Goal: Book appointment/travel/reservation

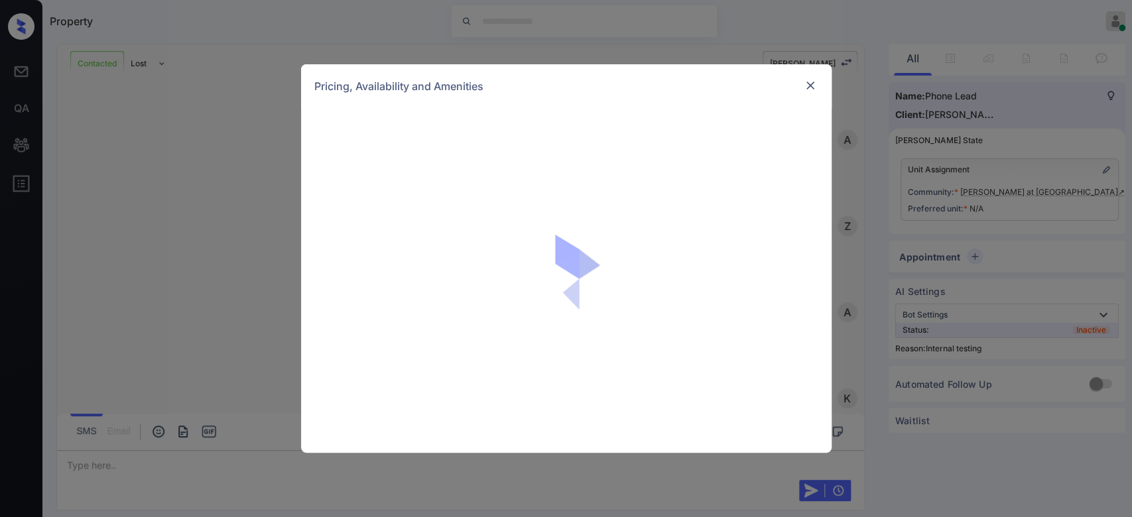
scroll to position [939, 0]
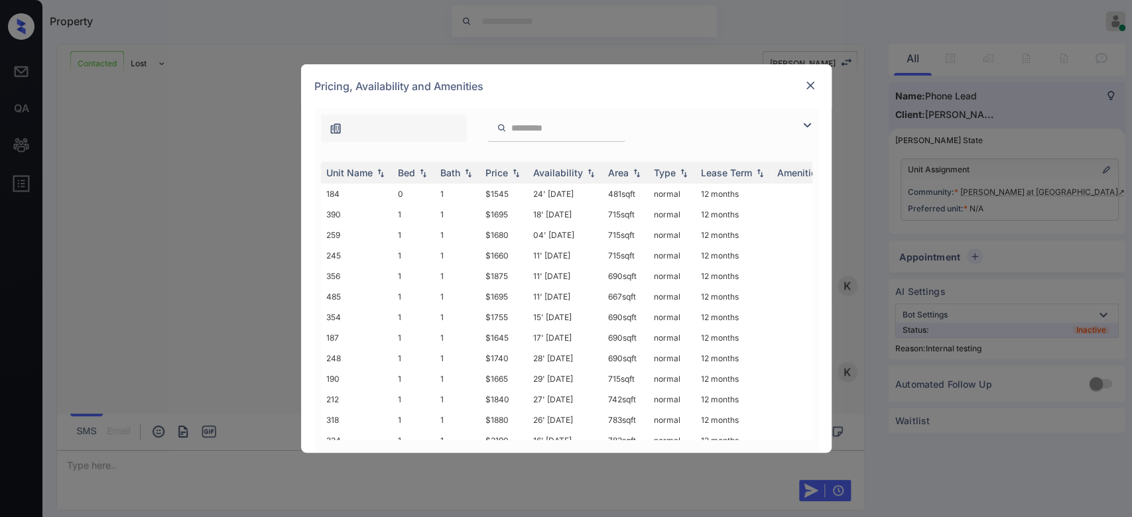
click at [814, 86] on img at bounding box center [810, 85] width 13 height 13
click at [504, 168] on div "Price" at bounding box center [497, 172] width 23 height 11
click at [500, 214] on td "$1645" at bounding box center [504, 214] width 48 height 21
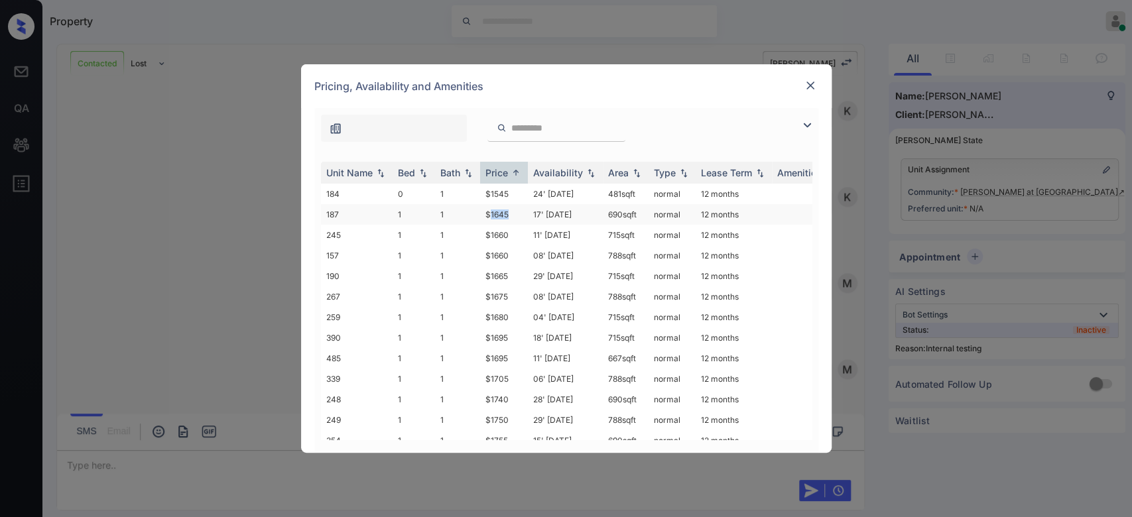
click at [500, 214] on td "$1645" at bounding box center [504, 214] width 48 height 21
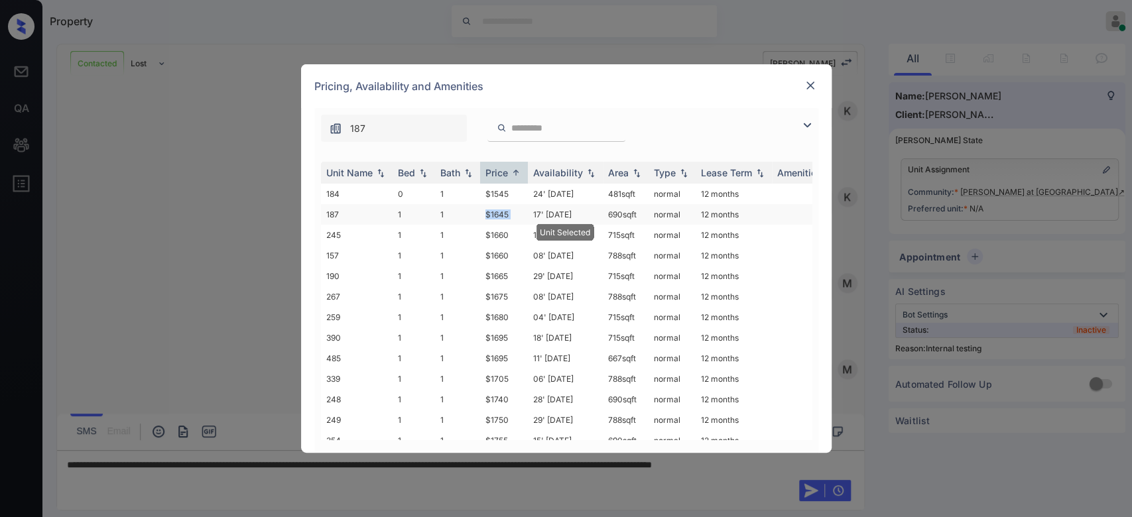
click at [500, 214] on td "$1645" at bounding box center [504, 214] width 48 height 21
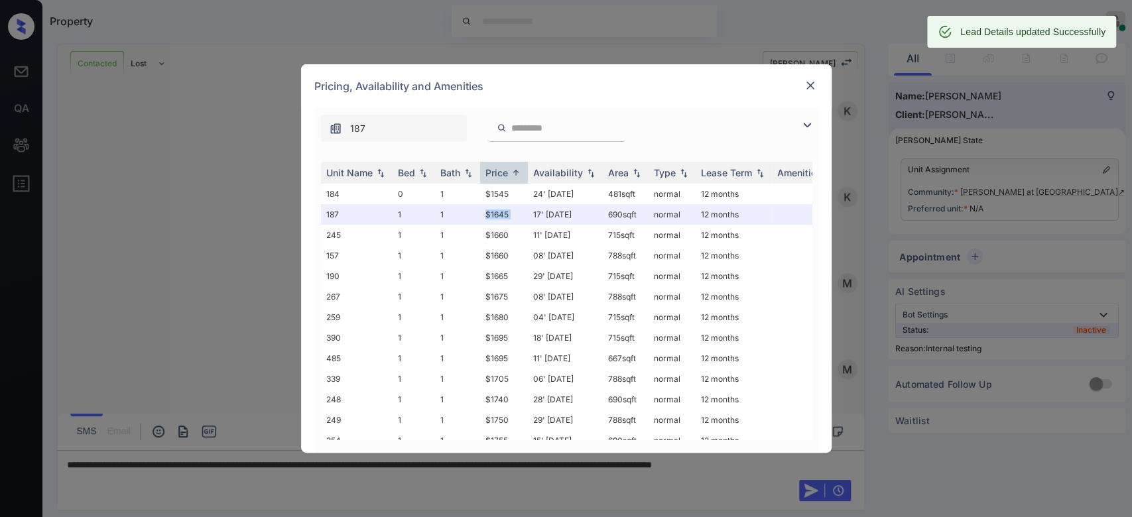
click at [806, 90] on img at bounding box center [810, 85] width 13 height 13
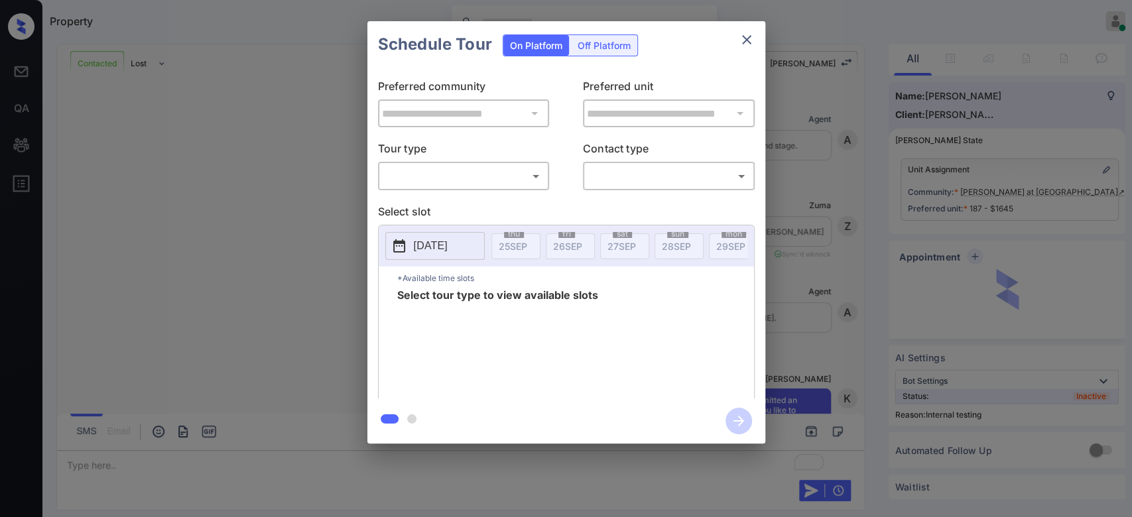
scroll to position [1201, 0]
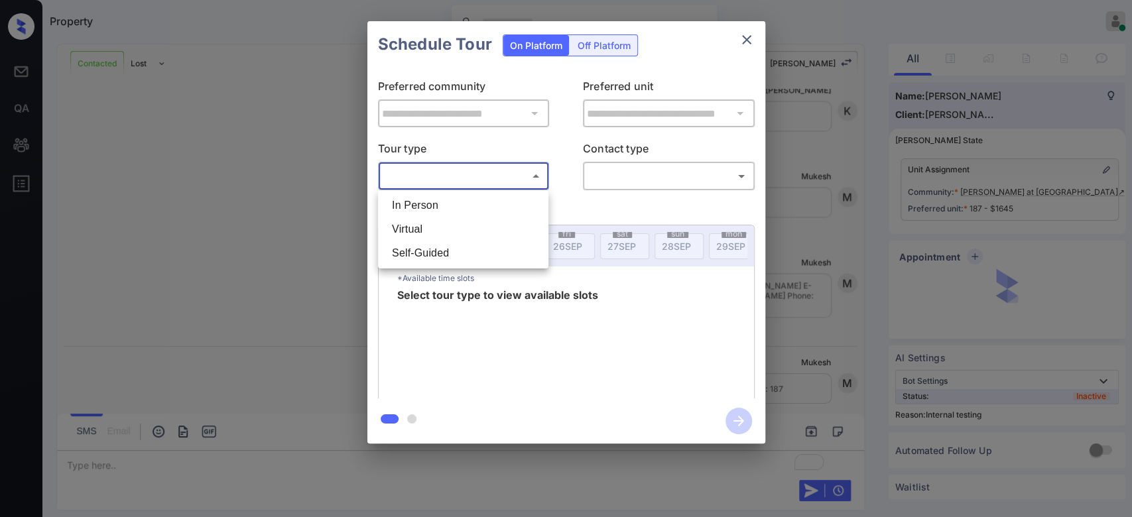
drag, startPoint x: 488, startPoint y: 172, endPoint x: 443, endPoint y: 211, distance: 59.7
click at [443, 211] on body "Property Mukesh Online Set yourself offline Set yourself on break Profile Switc…" at bounding box center [566, 258] width 1132 height 517
click at [443, 211] on li "In Person" at bounding box center [463, 206] width 164 height 24
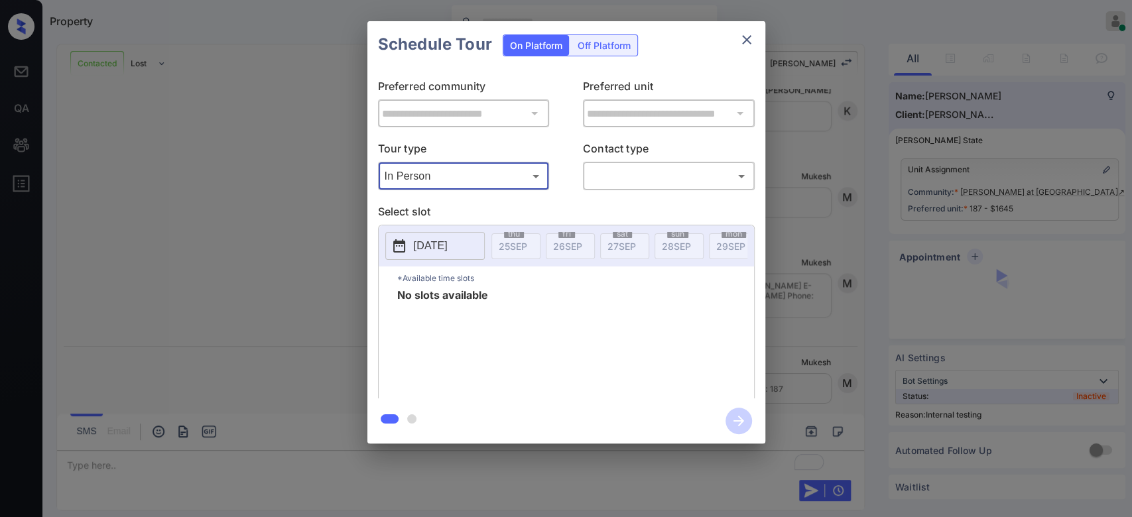
type input "********"
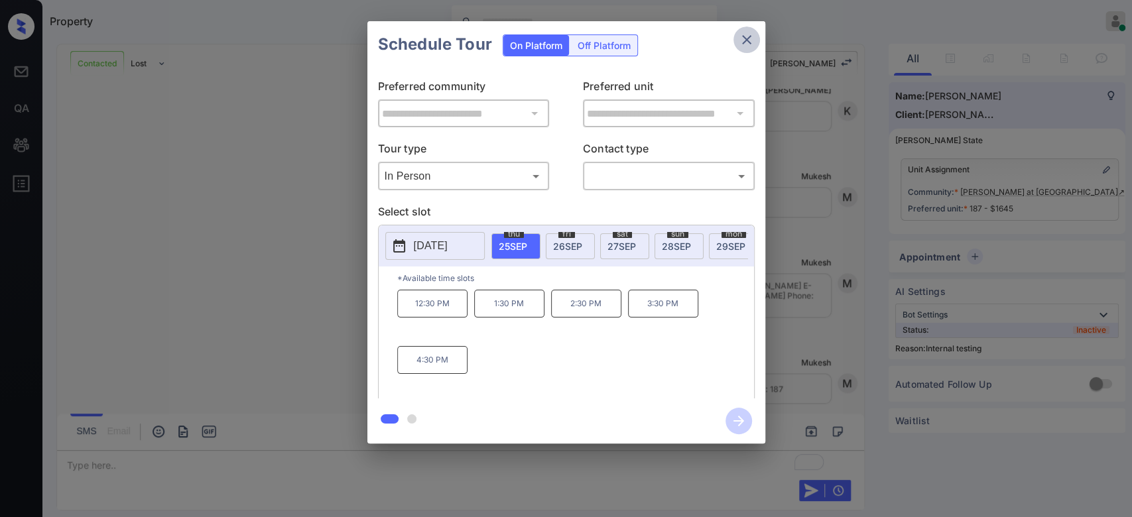
click at [742, 38] on icon "close" at bounding box center [747, 40] width 16 height 16
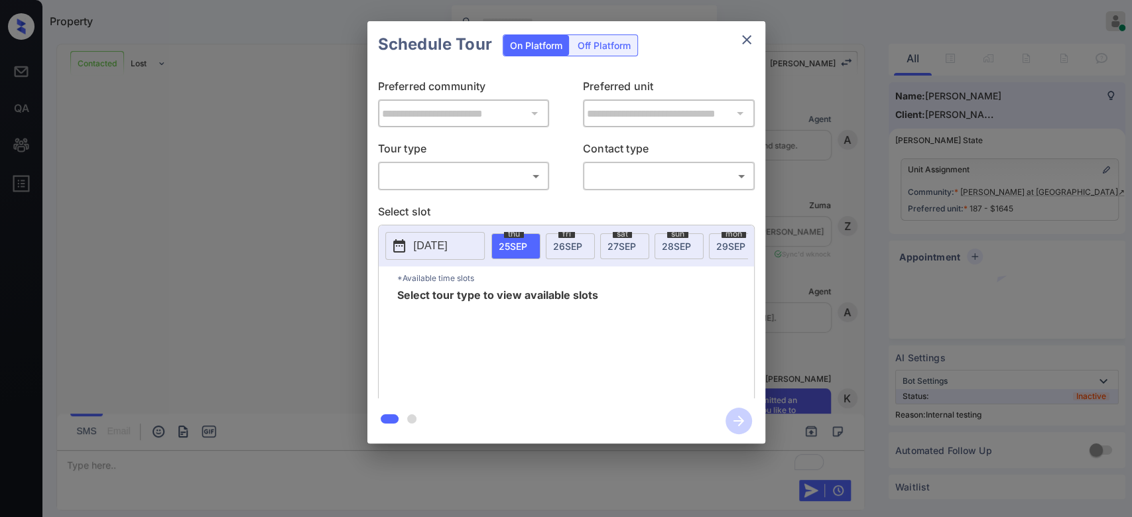
scroll to position [1322, 0]
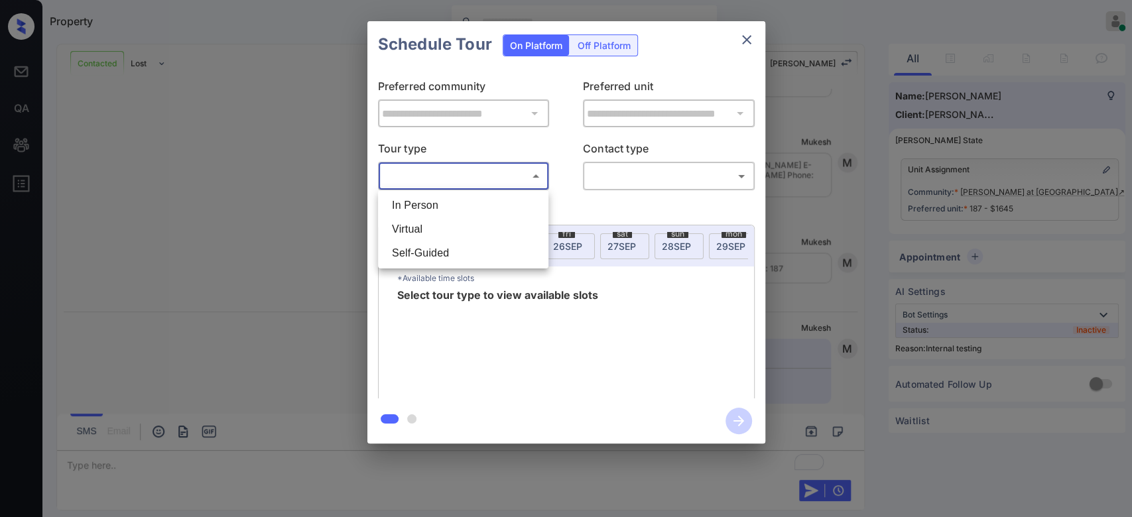
click at [435, 178] on body "Property Mukesh Online Set yourself offline Set yourself on break Profile Switc…" at bounding box center [566, 258] width 1132 height 517
click at [432, 210] on li "In Person" at bounding box center [463, 206] width 164 height 24
type input "********"
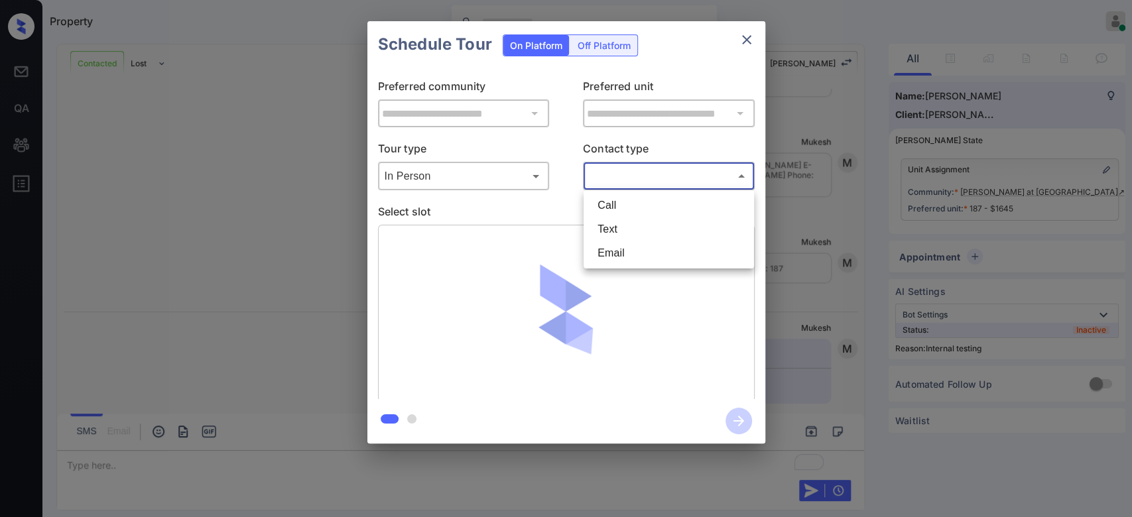
click at [674, 174] on body "Property Mukesh Online Set yourself offline Set yourself on break Profile Switc…" at bounding box center [566, 258] width 1132 height 517
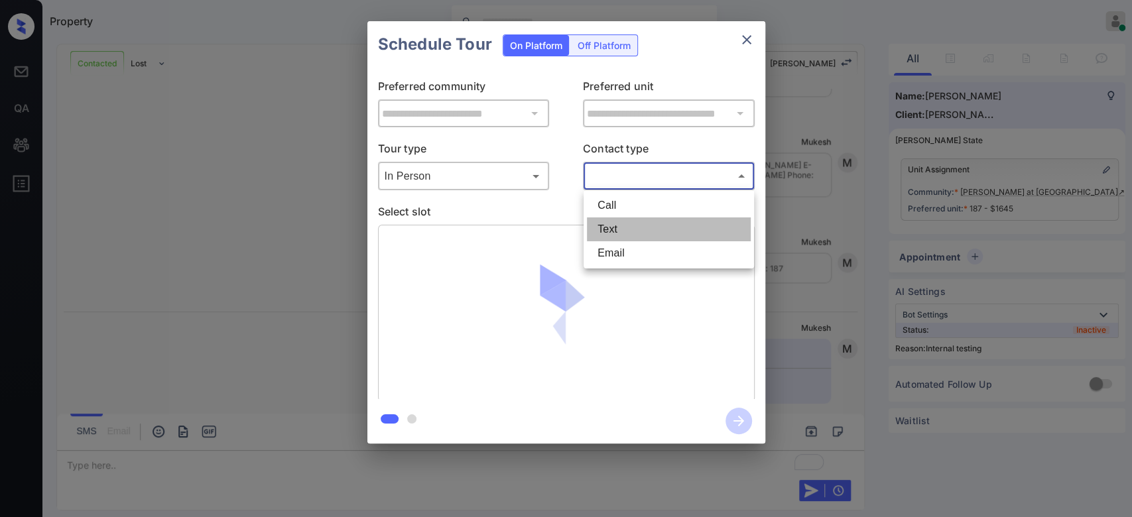
click at [632, 230] on li "Text" at bounding box center [669, 230] width 164 height 24
type input "****"
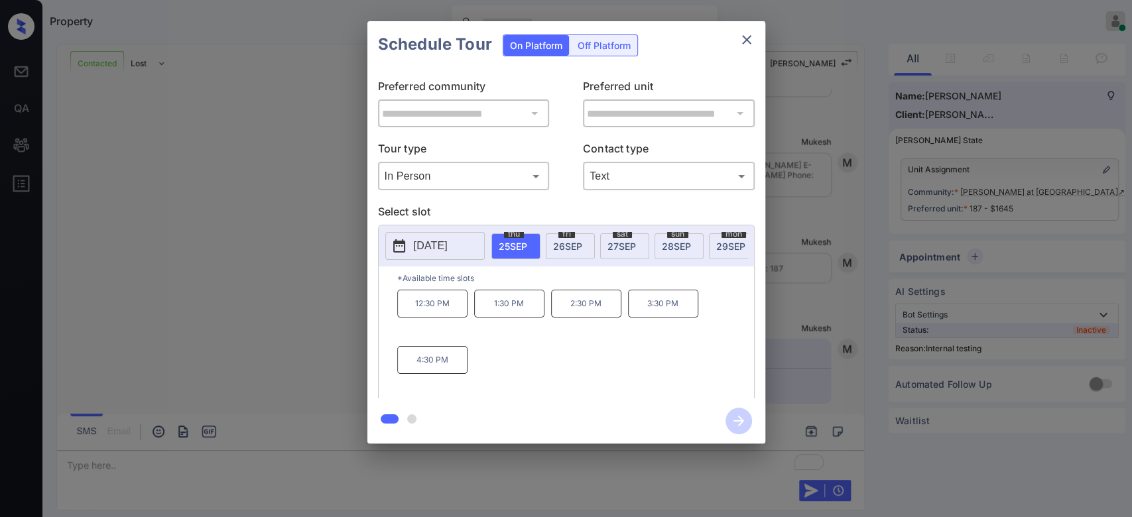
click at [646, 309] on p "3:30 PM" at bounding box center [663, 304] width 70 height 28
click at [731, 425] on icon "button" at bounding box center [739, 421] width 27 height 27
